Goal: Information Seeking & Learning: Find specific fact

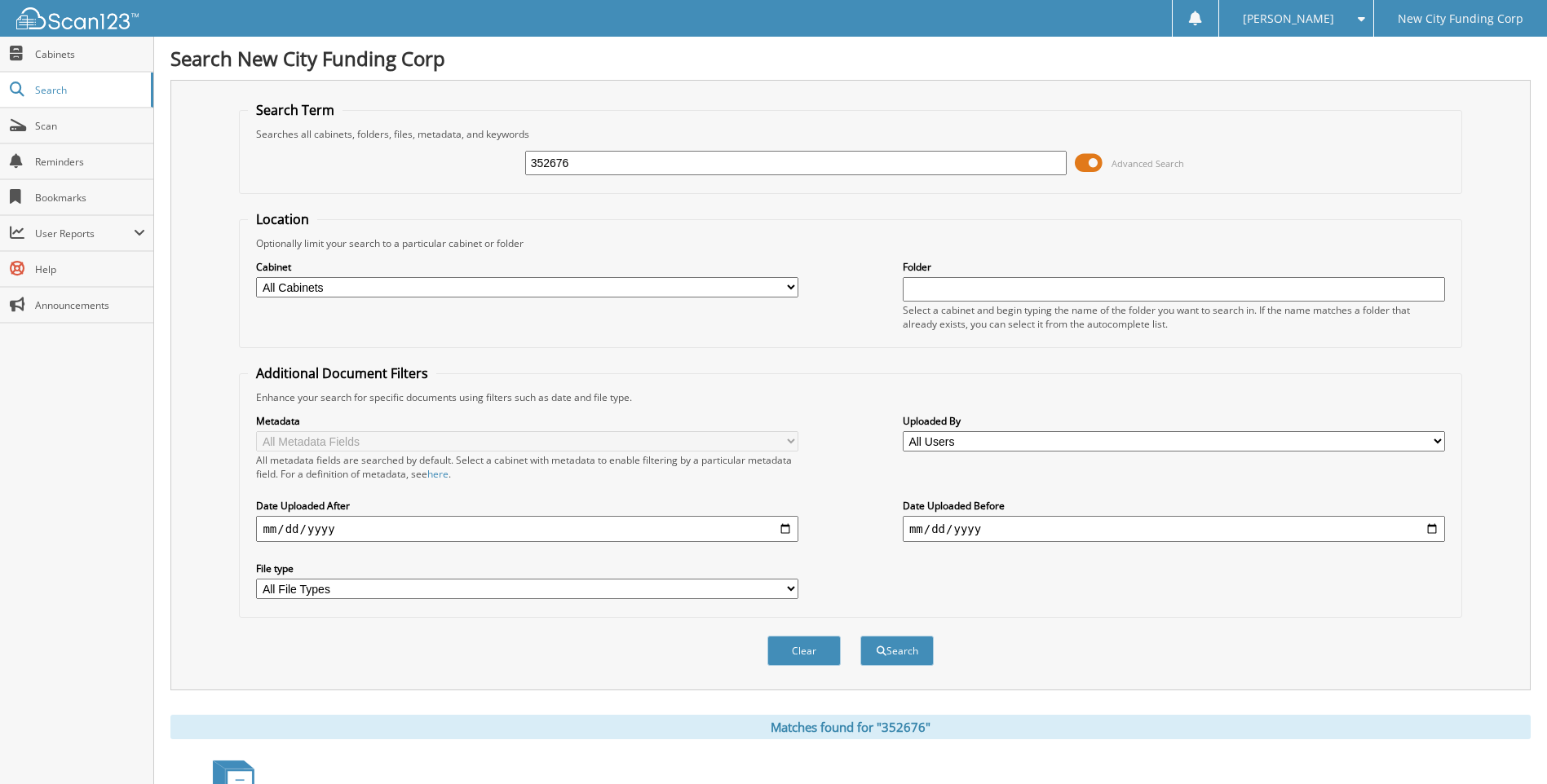
click at [588, 153] on input "352676" at bounding box center [796, 163] width 542 height 24
type input "362854"
click at [860, 636] on button "Search" at bounding box center [897, 651] width 73 height 30
drag, startPoint x: 589, startPoint y: 160, endPoint x: 415, endPoint y: 149, distance: 174.3
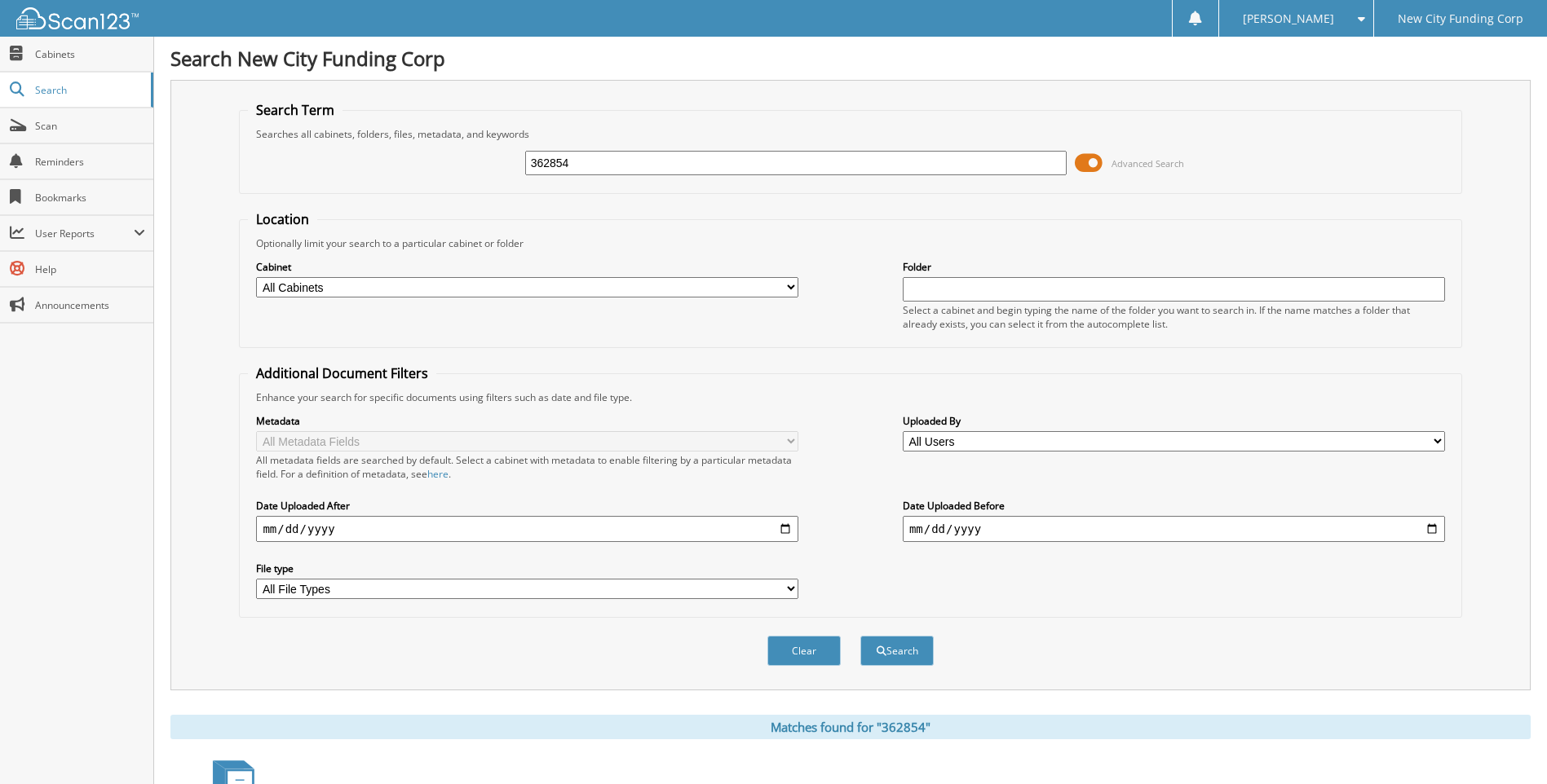
click at [415, 149] on div "362854 Advanced Search" at bounding box center [850, 162] width 1205 height 44
type input "[PERSON_NAME]"
click at [860, 636] on button "Search" at bounding box center [897, 651] width 73 height 30
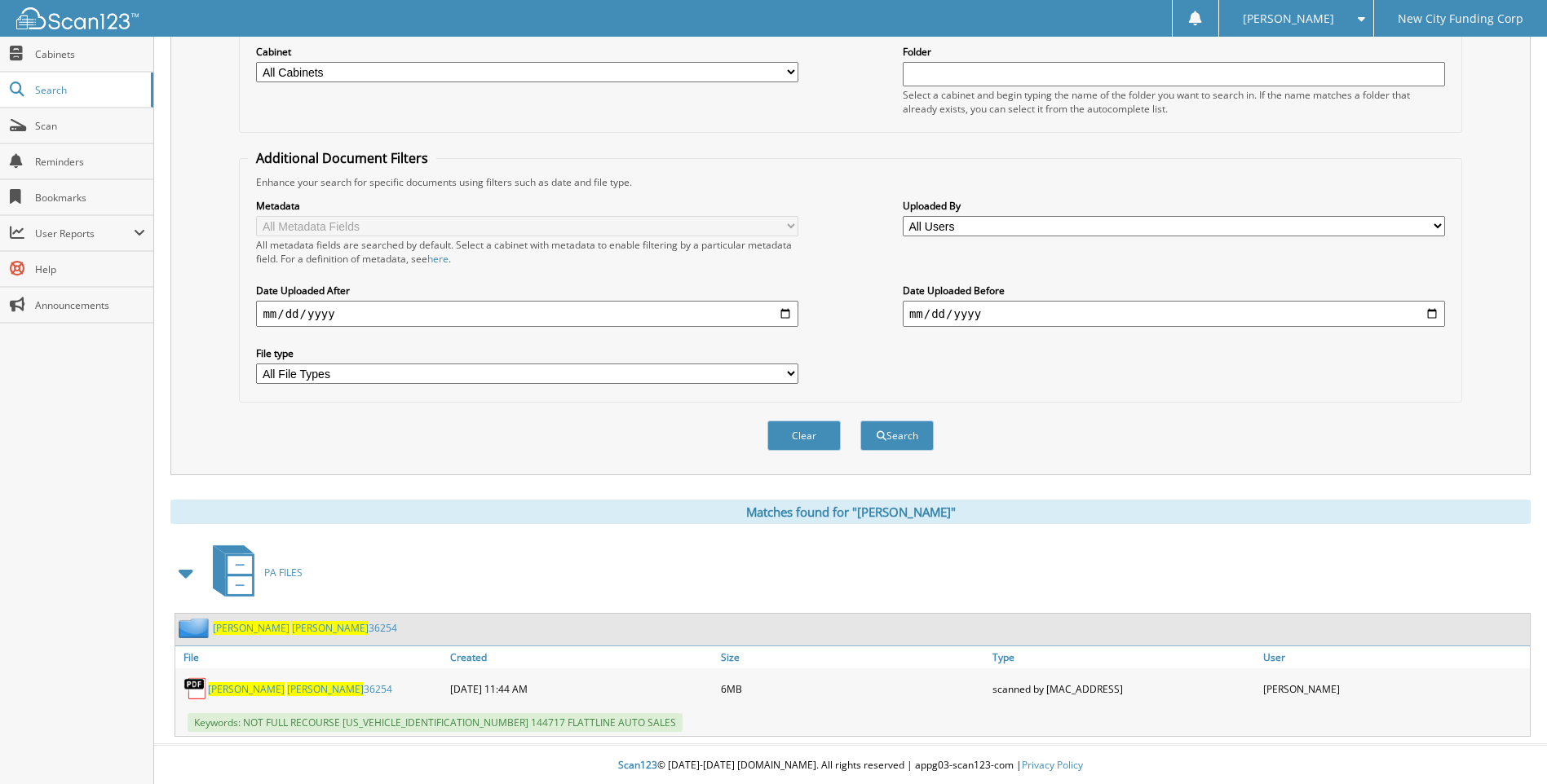
scroll to position [218, 0]
click at [296, 690] on link "[PERSON_NAME] 36254" at bounding box center [300, 687] width 184 height 14
